Goal: Transaction & Acquisition: Subscribe to service/newsletter

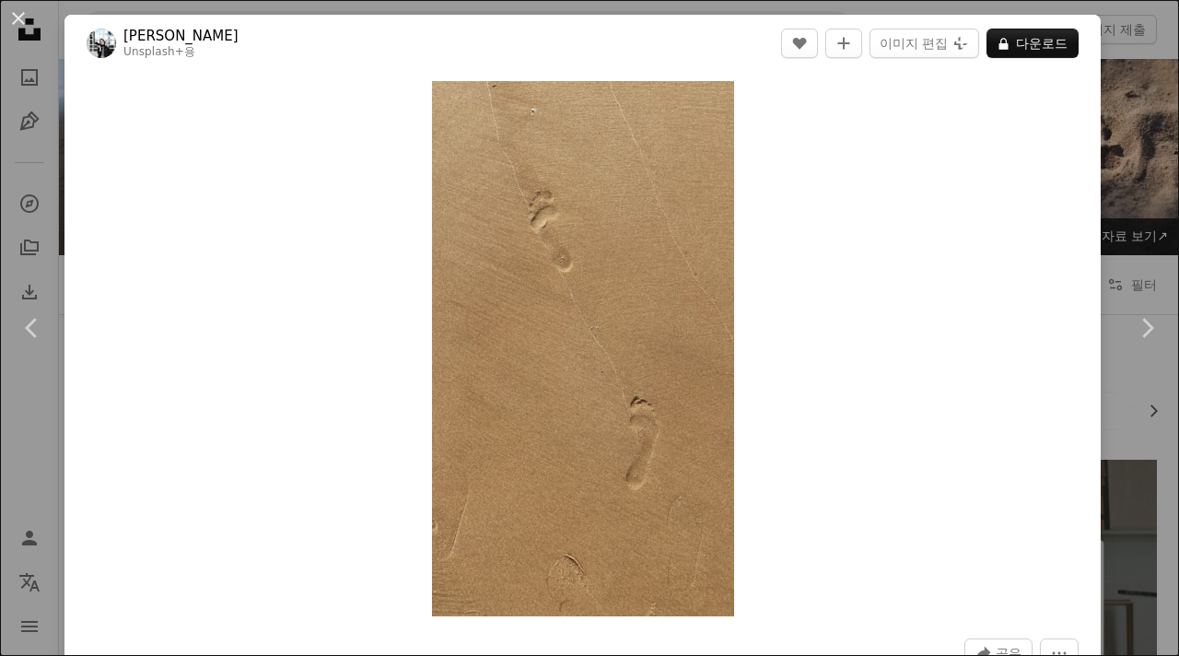
scroll to position [1349, 0]
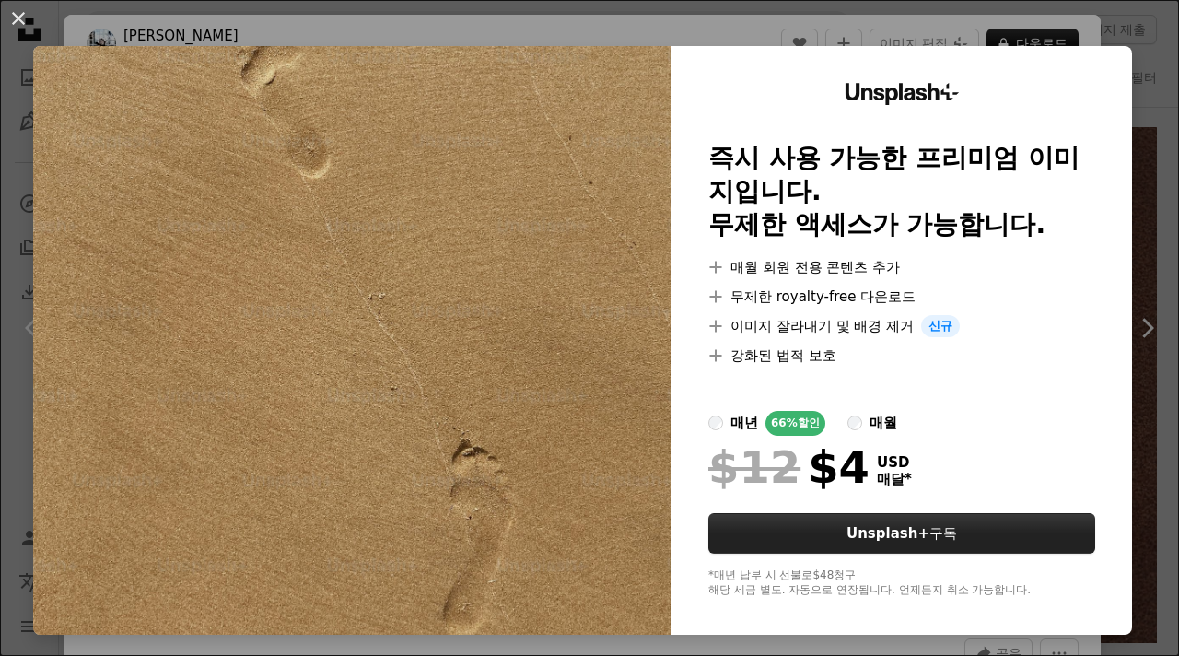
click at [905, 528] on strong "Unsplash+" at bounding box center [887, 533] width 83 height 17
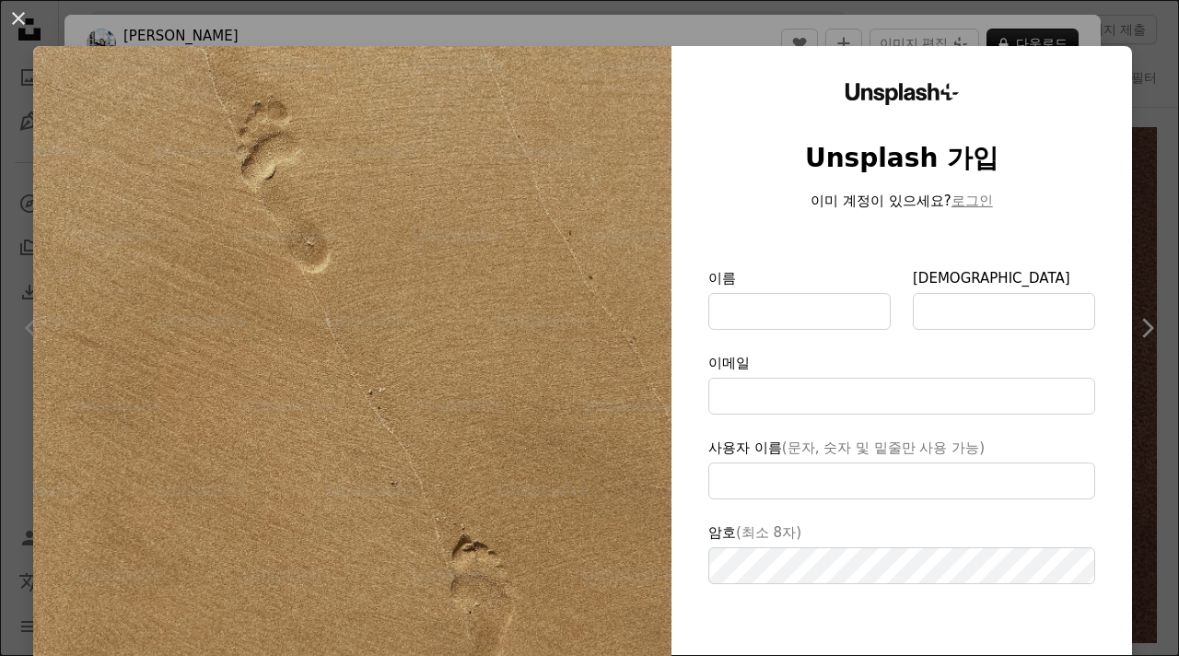
click at [507, 373] on img at bounding box center [352, 435] width 638 height 778
type input "**********"
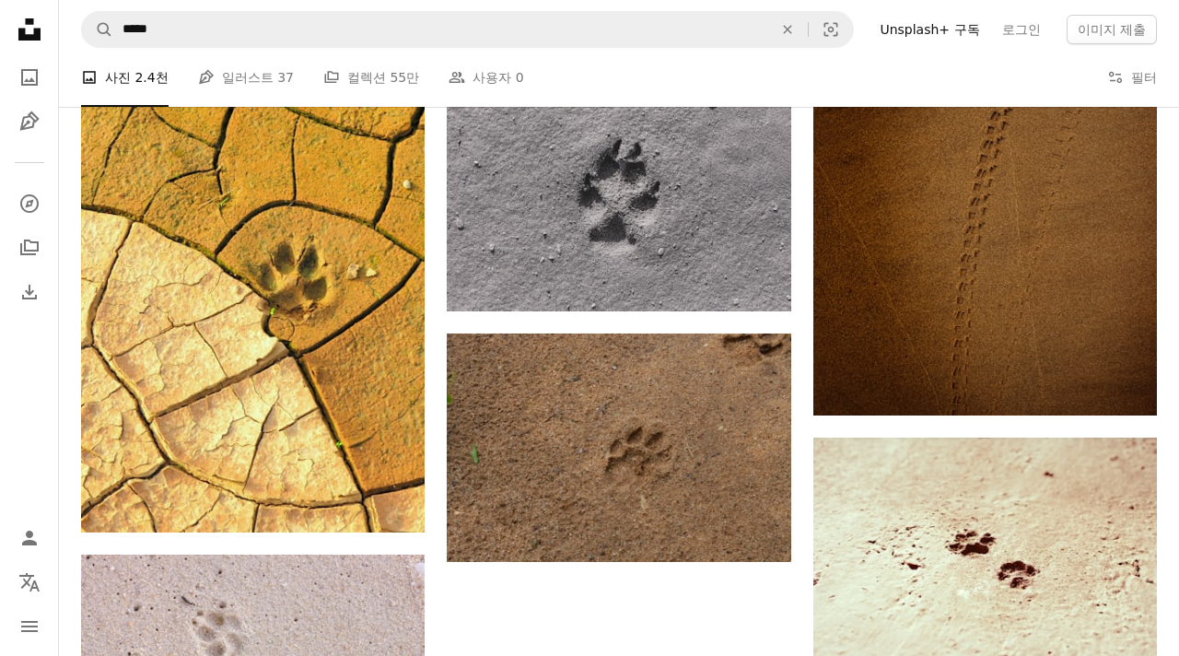
scroll to position [2279, 0]
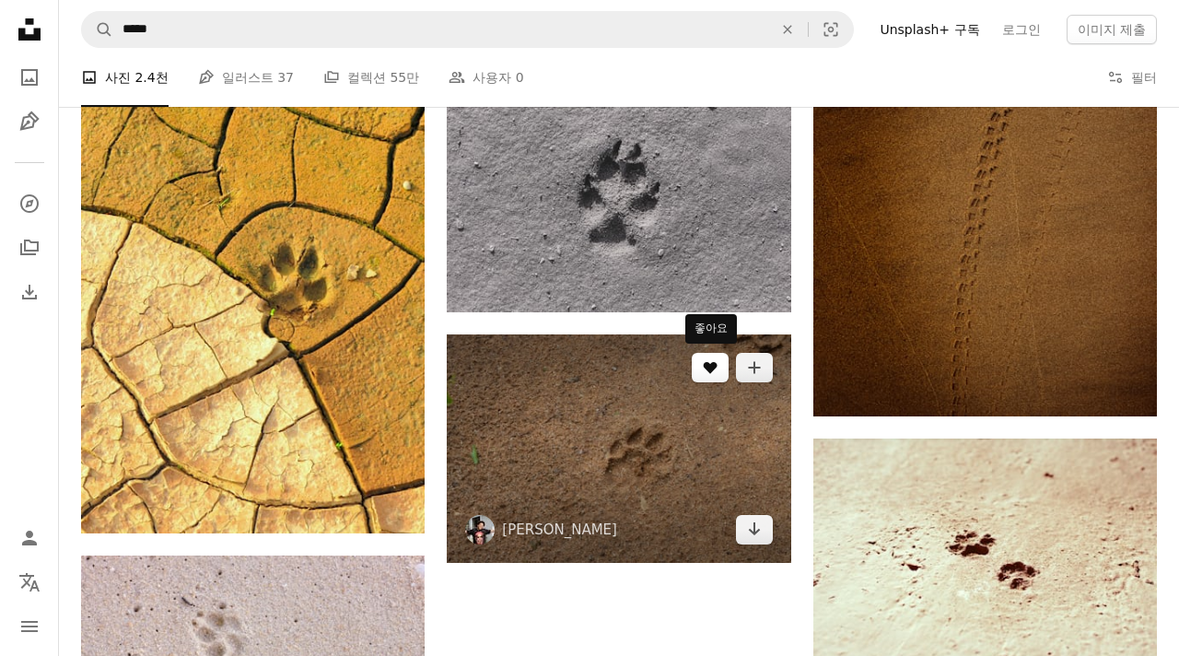
click at [697, 366] on button "A heart" at bounding box center [710, 367] width 37 height 29
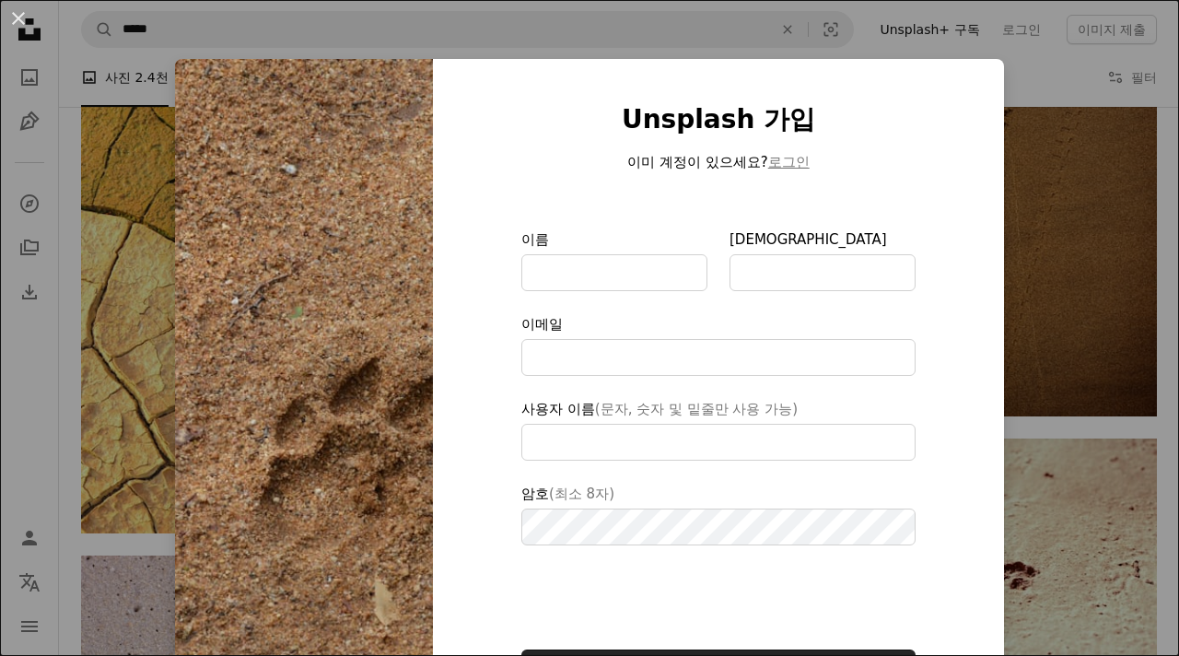
click at [332, 356] on img at bounding box center [304, 426] width 258 height 734
